Goal: Find specific page/section: Locate a particular part of the current website

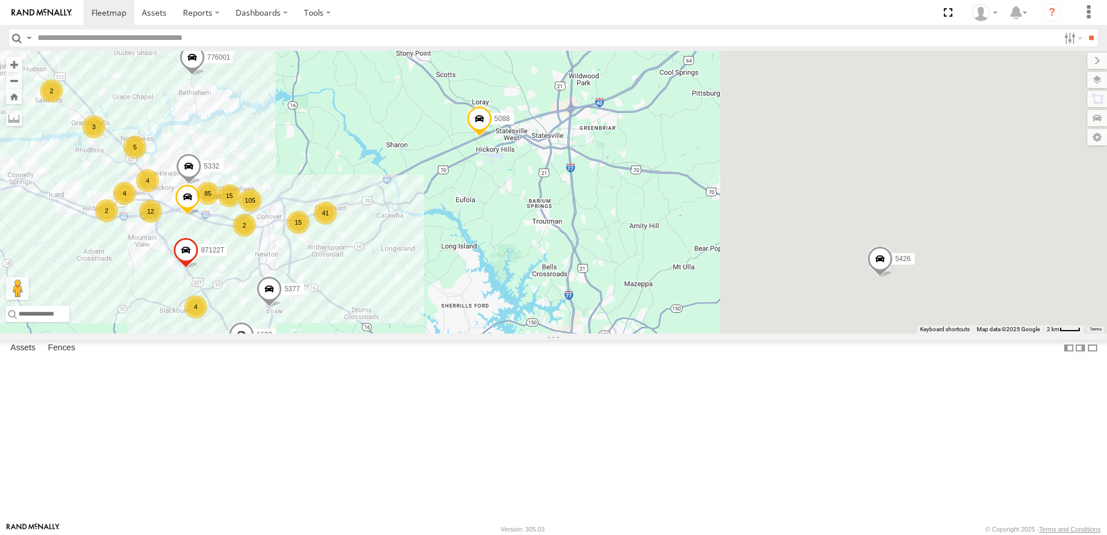
drag, startPoint x: 891, startPoint y: 207, endPoint x: 518, endPoint y: 374, distance: 408.8
click at [526, 334] on div "T3214 37115T 87121T T3207 T3205 40037T 40042T T1800 T3202 5381-Sold T3209 7774T…" at bounding box center [553, 192] width 1107 height 283
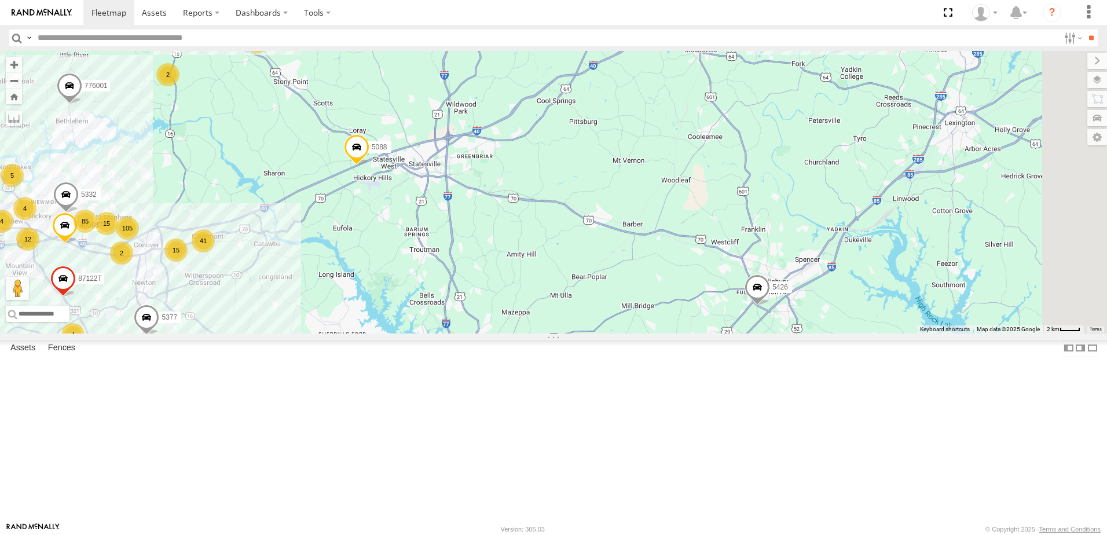
drag, startPoint x: 812, startPoint y: 270, endPoint x: 462, endPoint y: 346, distance: 358.5
click at [462, 334] on div "T3214 37115T 87121T T3207 T3205 40037T 40042T T1800 T3202 5381-Sold T3209 7774T…" at bounding box center [553, 192] width 1107 height 283
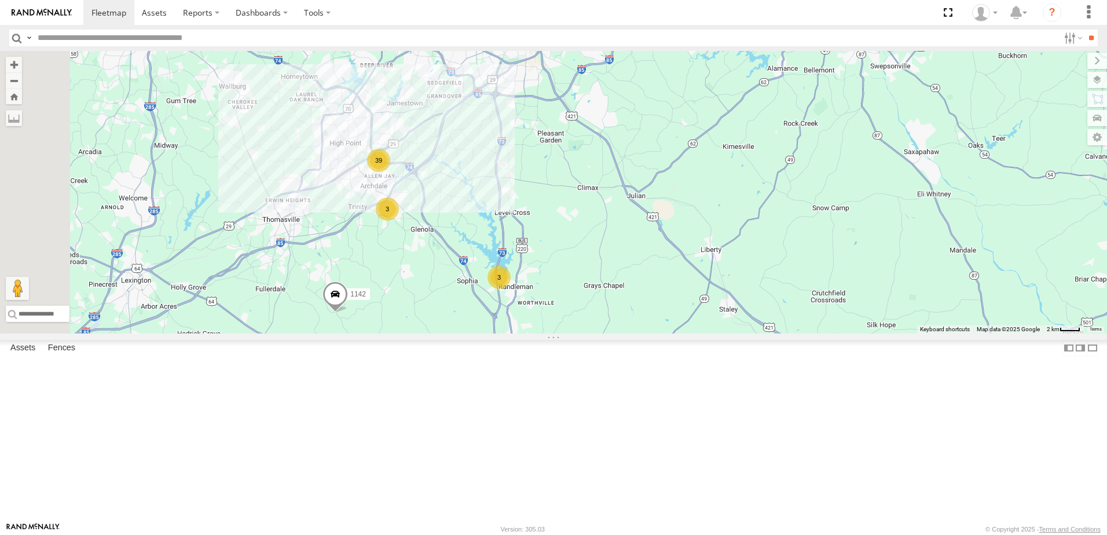
drag, startPoint x: 534, startPoint y: 332, endPoint x: 773, endPoint y: 241, distance: 255.9
click at [772, 244] on div "T3214 37115T 87121T T3207 T3205 40037T 40042T T1800 T3202 5381-Sold T3209 7774T…" at bounding box center [553, 192] width 1107 height 283
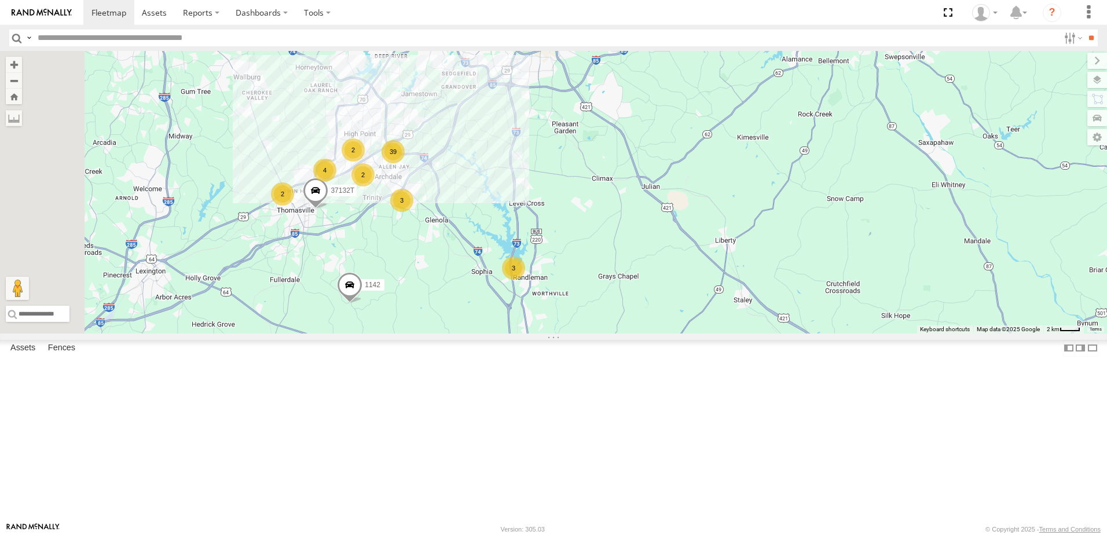
drag, startPoint x: 573, startPoint y: 380, endPoint x: 639, endPoint y: 401, distance: 70.0
click at [639, 334] on div "T3214 37115T 87121T T3207 T3205 40037T 40042T T1800 T3202 5381-Sold T3209 7774T…" at bounding box center [553, 192] width 1107 height 283
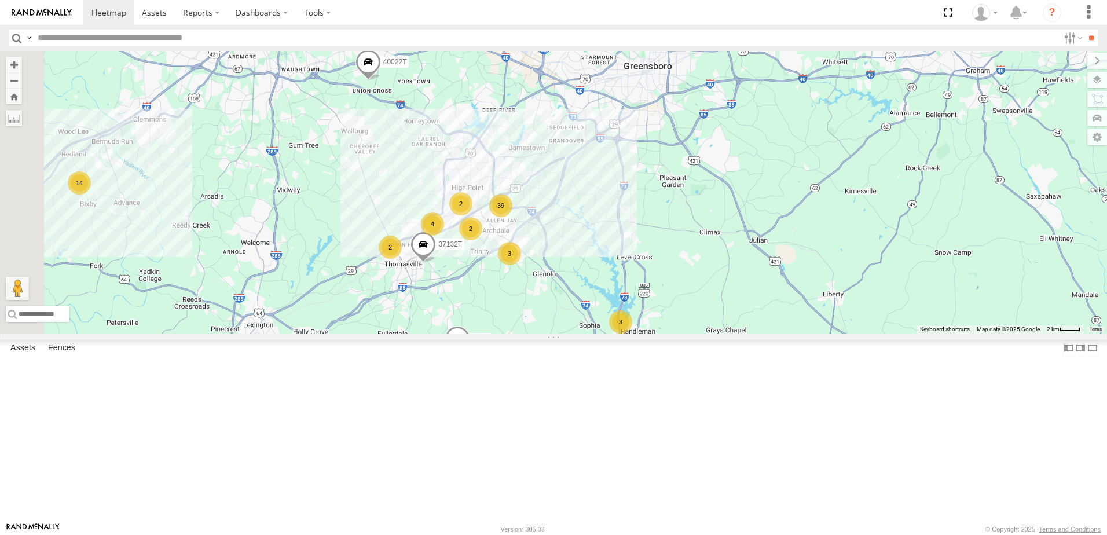
drag, startPoint x: 631, startPoint y: 306, endPoint x: 651, endPoint y: 326, distance: 27.8
click at [651, 326] on div "T3214 37115T 87121T T3207 T3205 40037T 40042T T1800 T3202 5381-Sold T3209 7774T…" at bounding box center [553, 192] width 1107 height 283
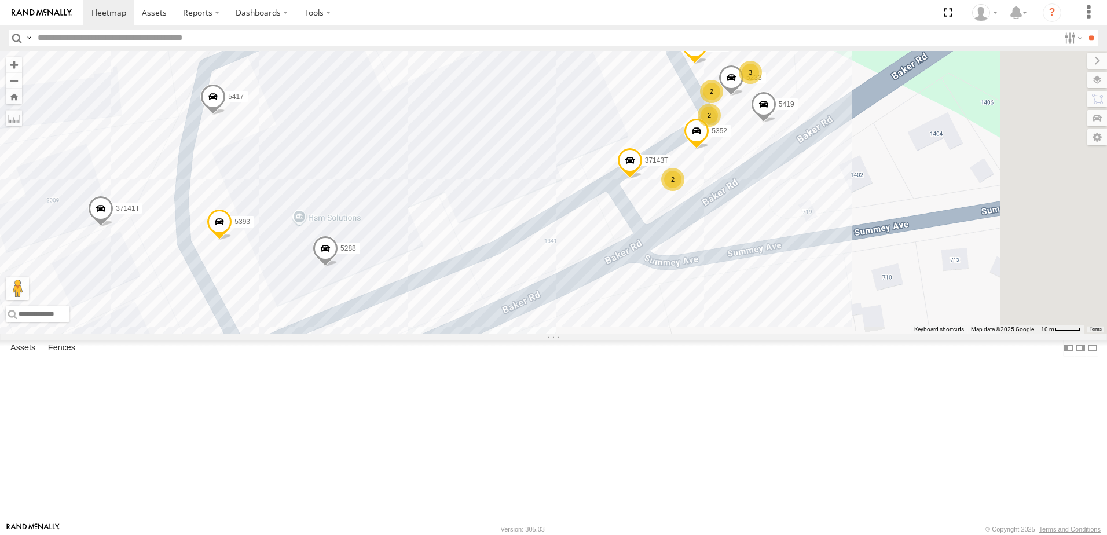
drag, startPoint x: 930, startPoint y: 239, endPoint x: 800, endPoint y: 298, distance: 143.3
click at [800, 298] on div "T3214 37115T 87121T T3207 T3205 40037T 40042T T1800 T3202 5381-Sold T3209 7774T…" at bounding box center [553, 192] width 1107 height 283
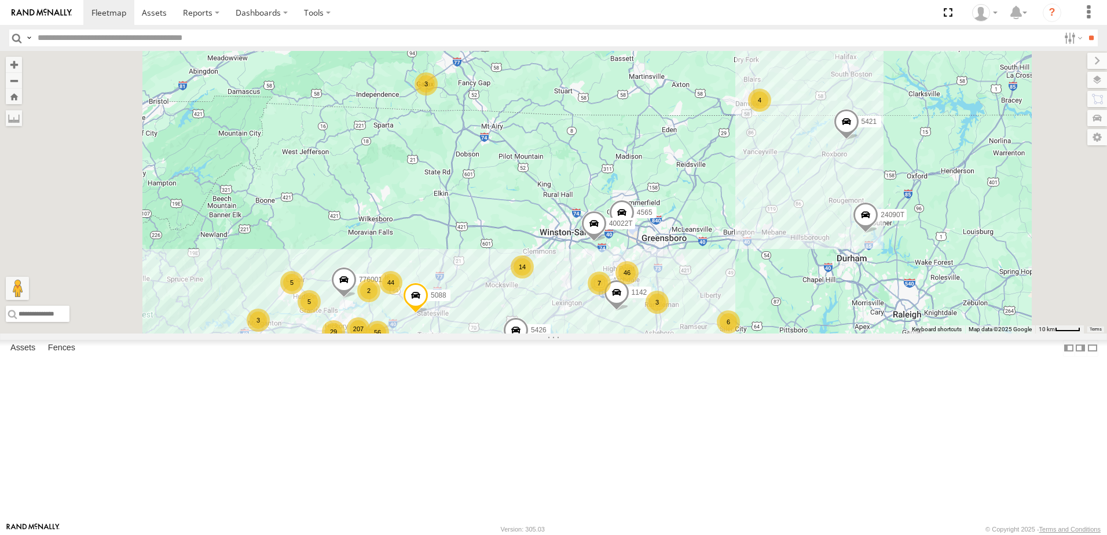
drag, startPoint x: 613, startPoint y: 359, endPoint x: 817, endPoint y: 357, distance: 203.3
click at [817, 334] on div "T3214 37115T 87121T T3207 T3205 40037T 40042T T1800 T3202 5381-Sold T3209 7774T…" at bounding box center [553, 192] width 1107 height 283
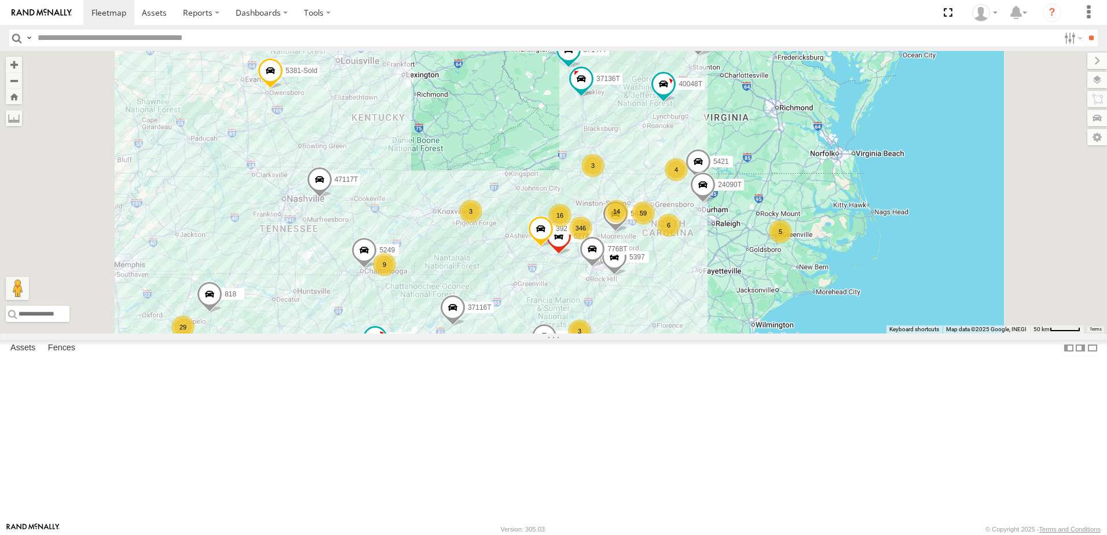
drag, startPoint x: 617, startPoint y: 370, endPoint x: 630, endPoint y: 318, distance: 53.5
click at [629, 325] on div "T3214 37115T 87121T T3207 T3205 40037T 40042T T1800 T3202 5381-Sold T3209 7774T…" at bounding box center [553, 192] width 1107 height 283
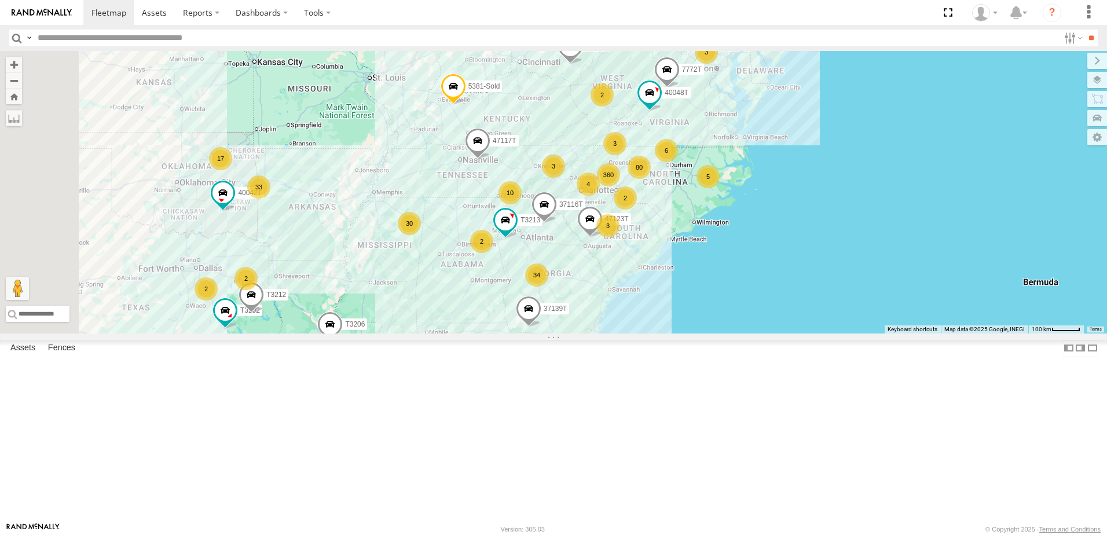
drag, startPoint x: 713, startPoint y: 372, endPoint x: 738, endPoint y: 369, distance: 25.0
click at [738, 334] on div "T3214 37115T 87121T T3207 T3205 40037T 40042T T1800 T3202 5381-Sold T3209 7774T…" at bounding box center [553, 192] width 1107 height 283
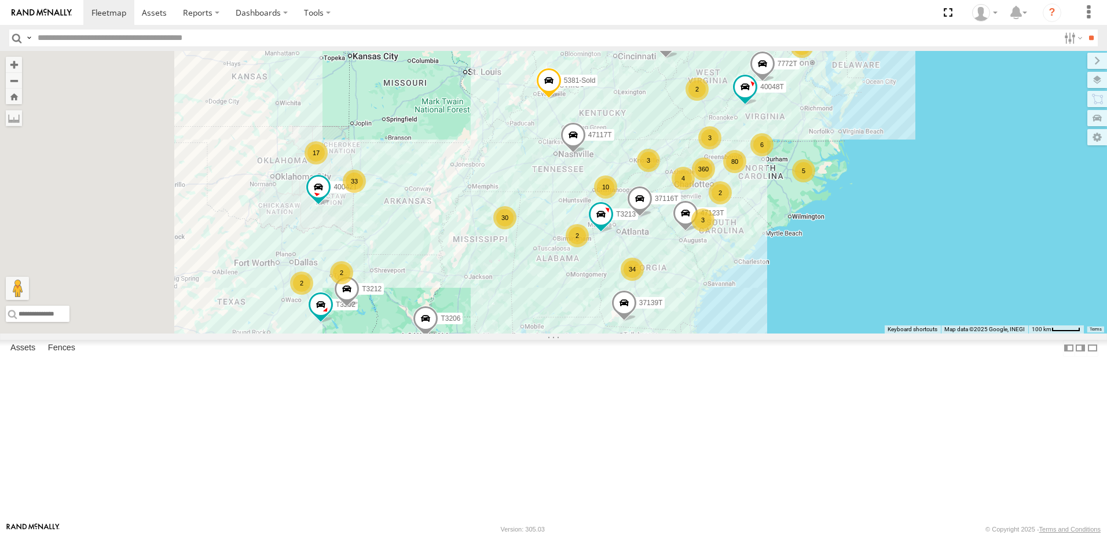
drag, startPoint x: 609, startPoint y: 372, endPoint x: 667, endPoint y: 371, distance: 58.5
click at [667, 334] on div "T3214 37115T 87121T T3207 T3205 40037T 40042T T1800 T3202 5381-Sold T3209 7774T…" at bounding box center [553, 192] width 1107 height 283
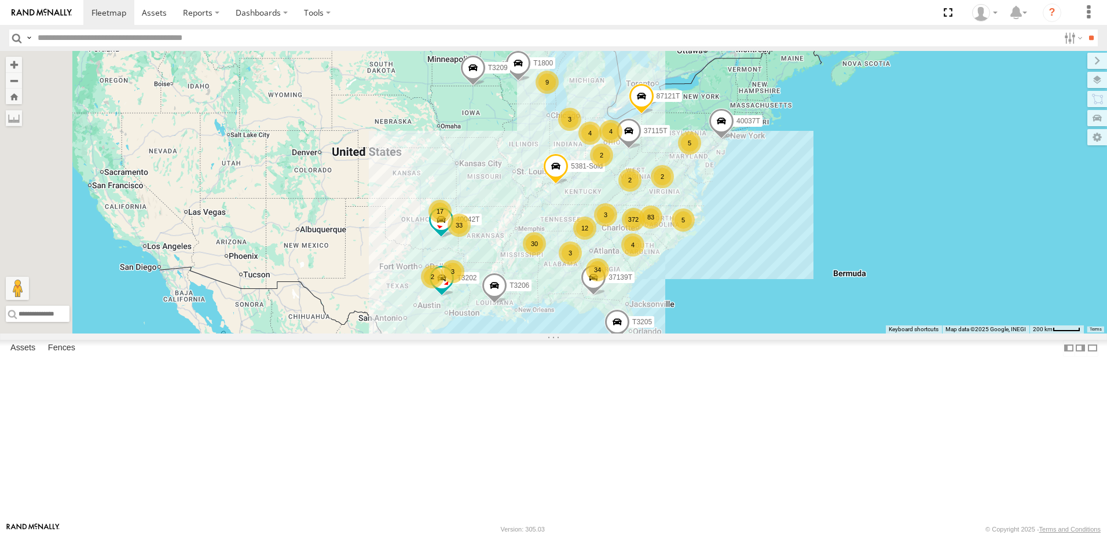
drag, startPoint x: 518, startPoint y: 337, endPoint x: 539, endPoint y: 338, distance: 20.3
click at [539, 334] on div "T3214 37115T 87121T T3207 T3205 40037T 40042T T1800 T3202 5381-Sold T3209 7774T…" at bounding box center [553, 192] width 1107 height 283
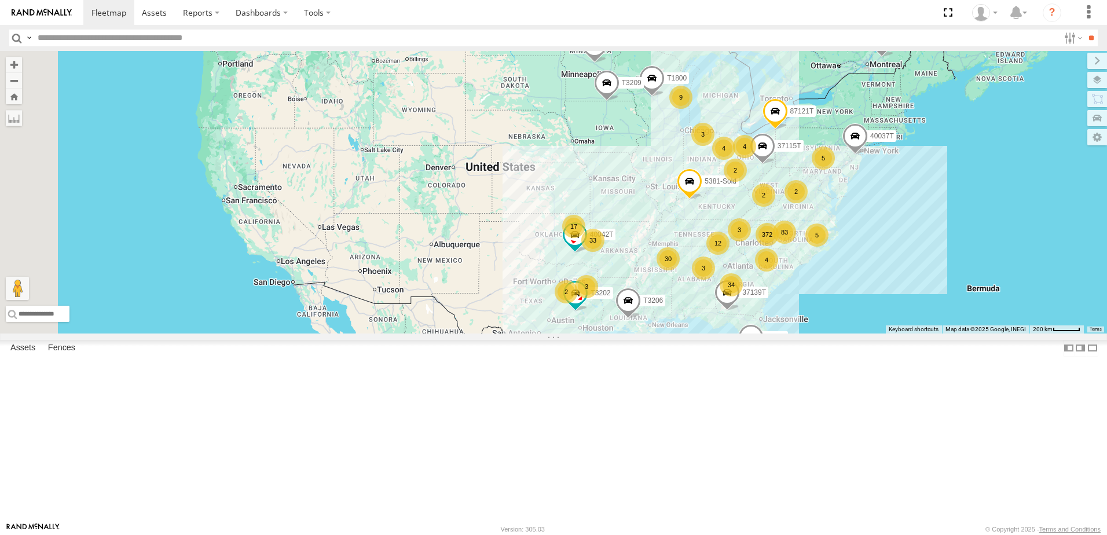
drag, startPoint x: 477, startPoint y: 251, endPoint x: 605, endPoint y: 265, distance: 128.8
click at [605, 265] on div "T3214 37115T 87121T T3207 T3205 40037T 40042T T1800 T3202 5381-Sold T3209 7774T…" at bounding box center [553, 192] width 1107 height 283
